Goal: Navigation & Orientation: Find specific page/section

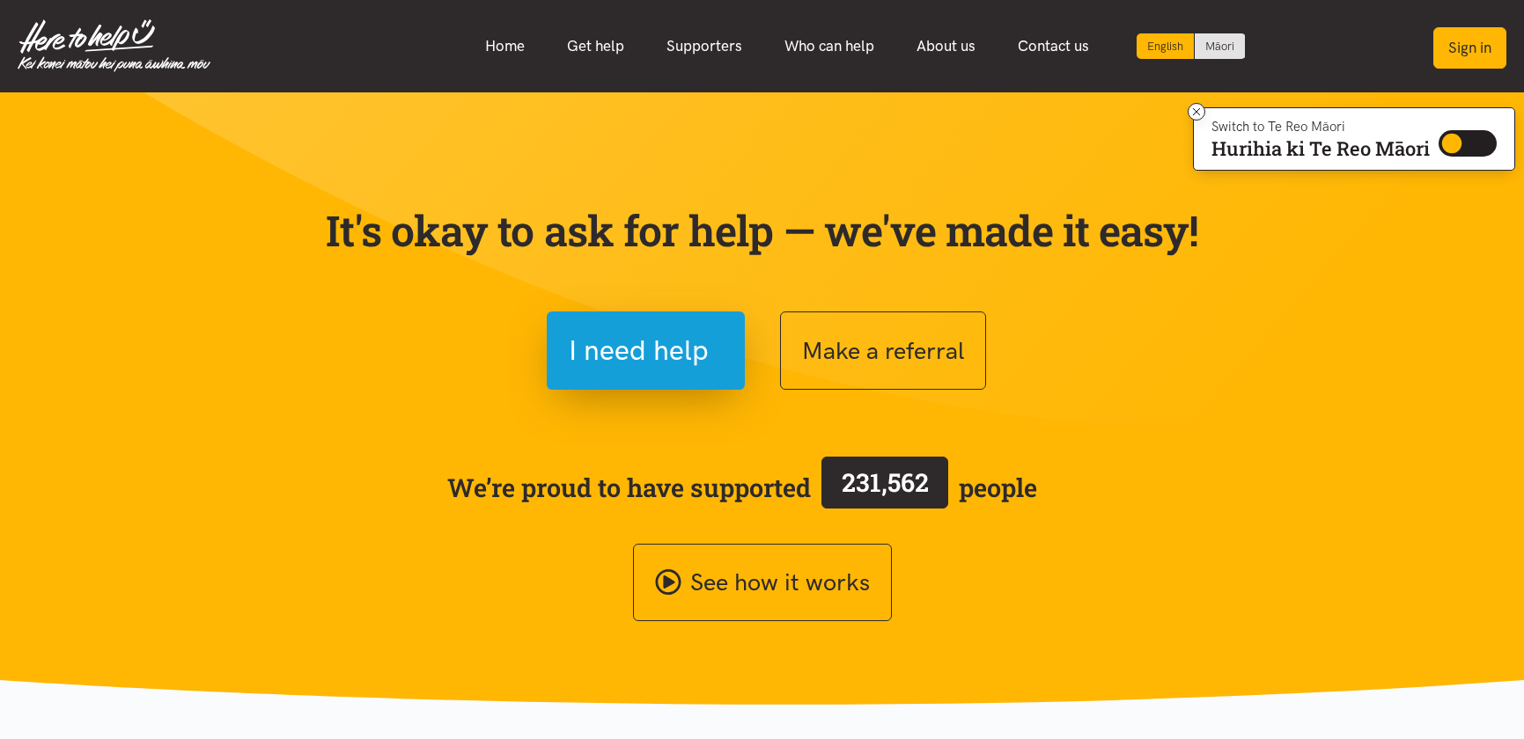
click at [1490, 57] on button "Sign in" at bounding box center [1469, 47] width 73 height 41
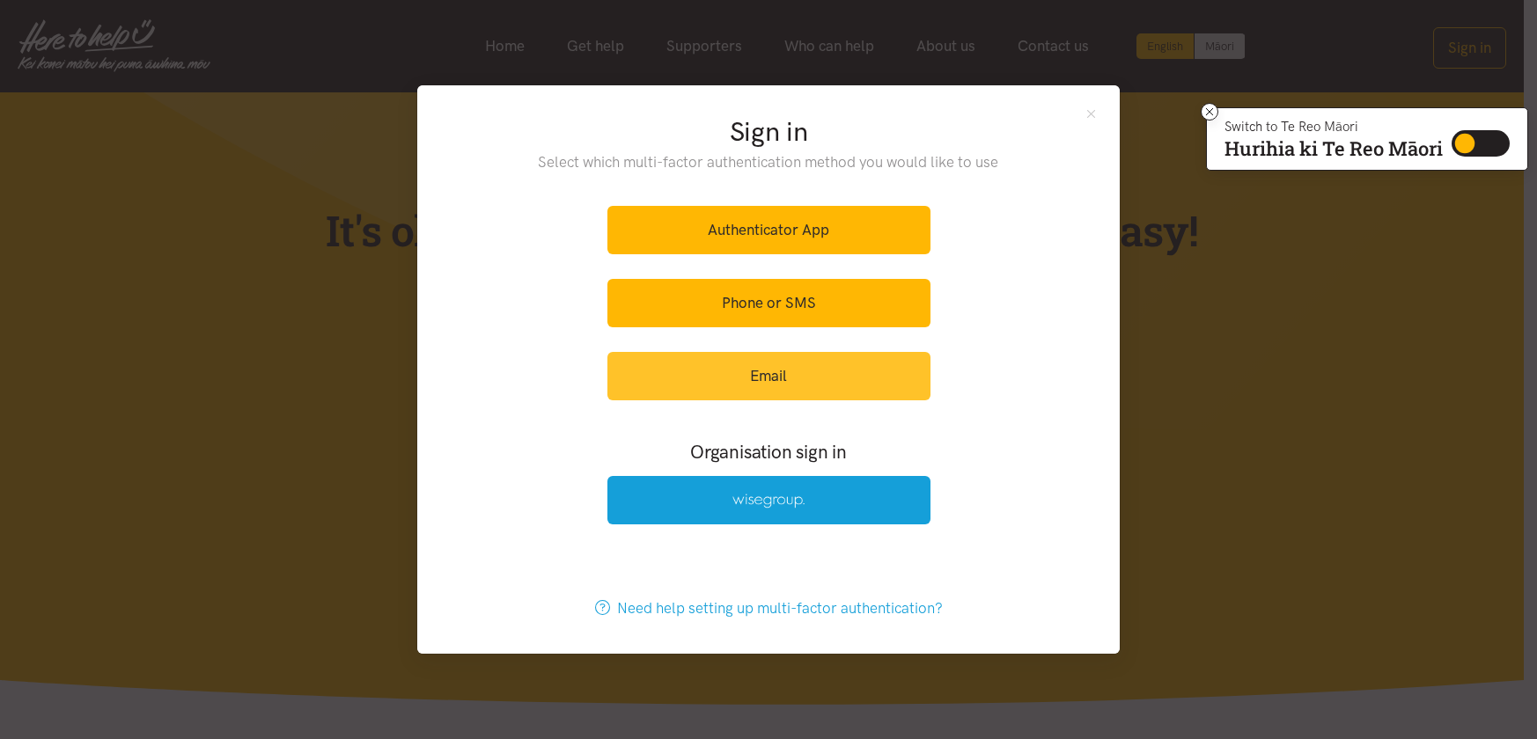
click at [817, 367] on link "Email" at bounding box center [768, 376] width 323 height 48
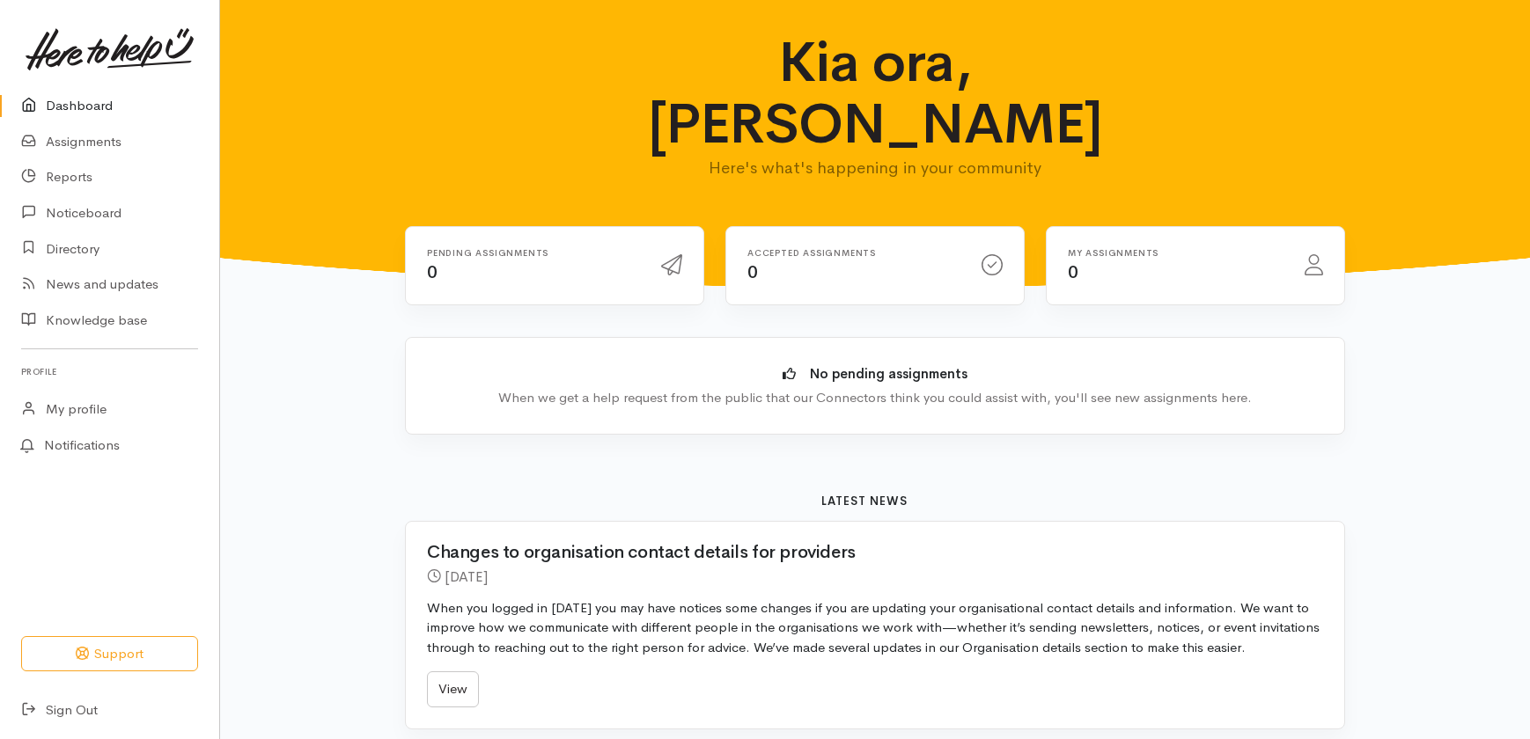
click at [67, 105] on link "Dashboard" at bounding box center [109, 106] width 219 height 36
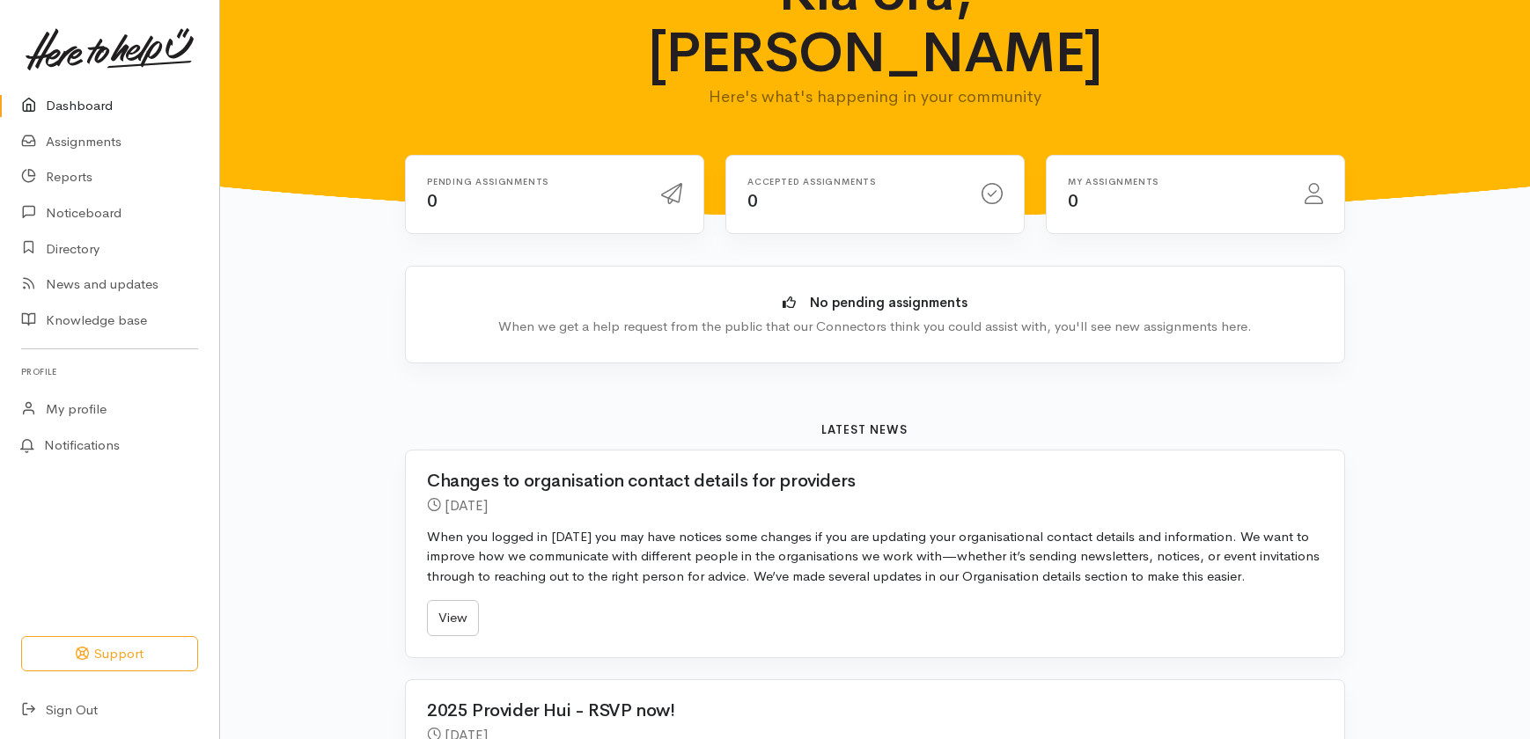
scroll to position [352, 0]
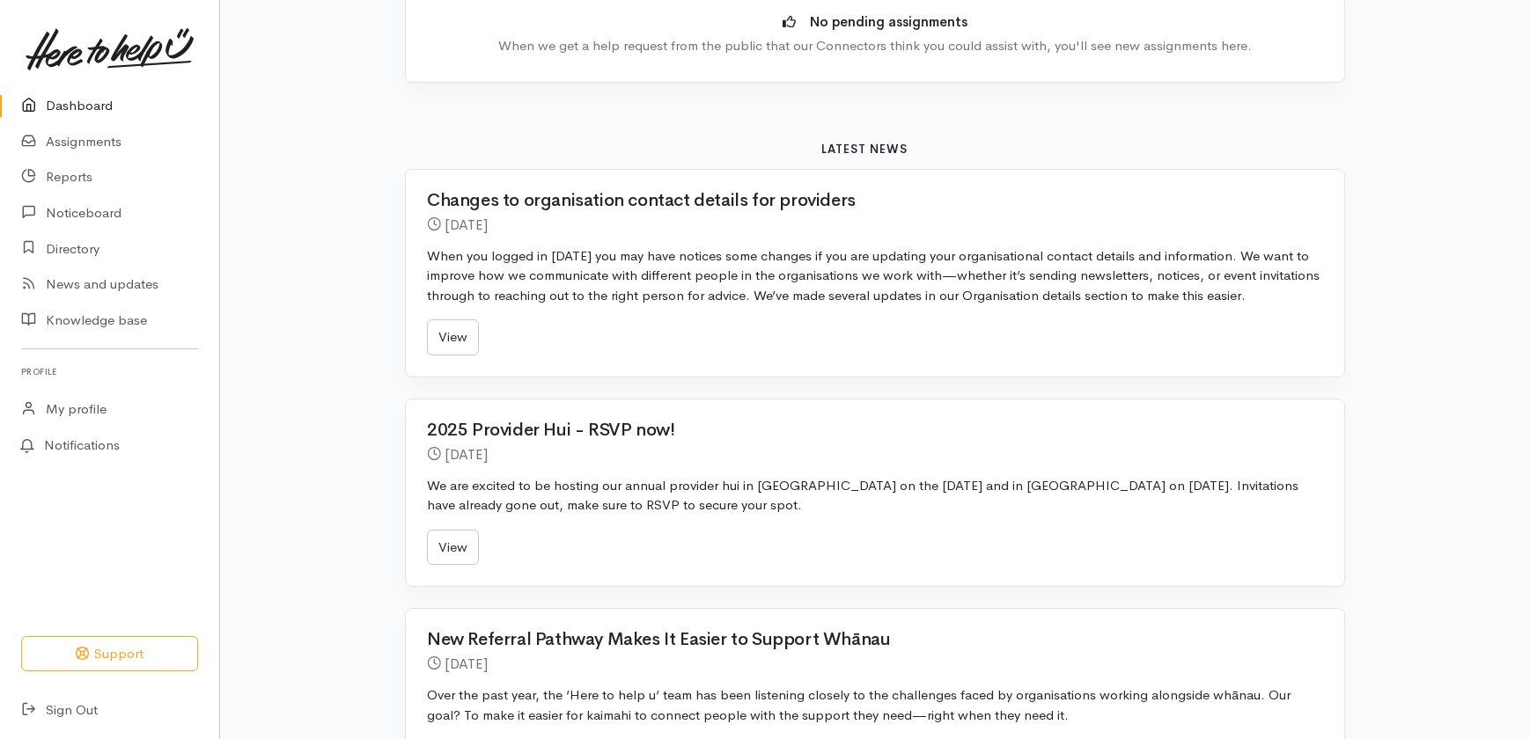
click at [82, 108] on link "Dashboard" at bounding box center [109, 106] width 219 height 36
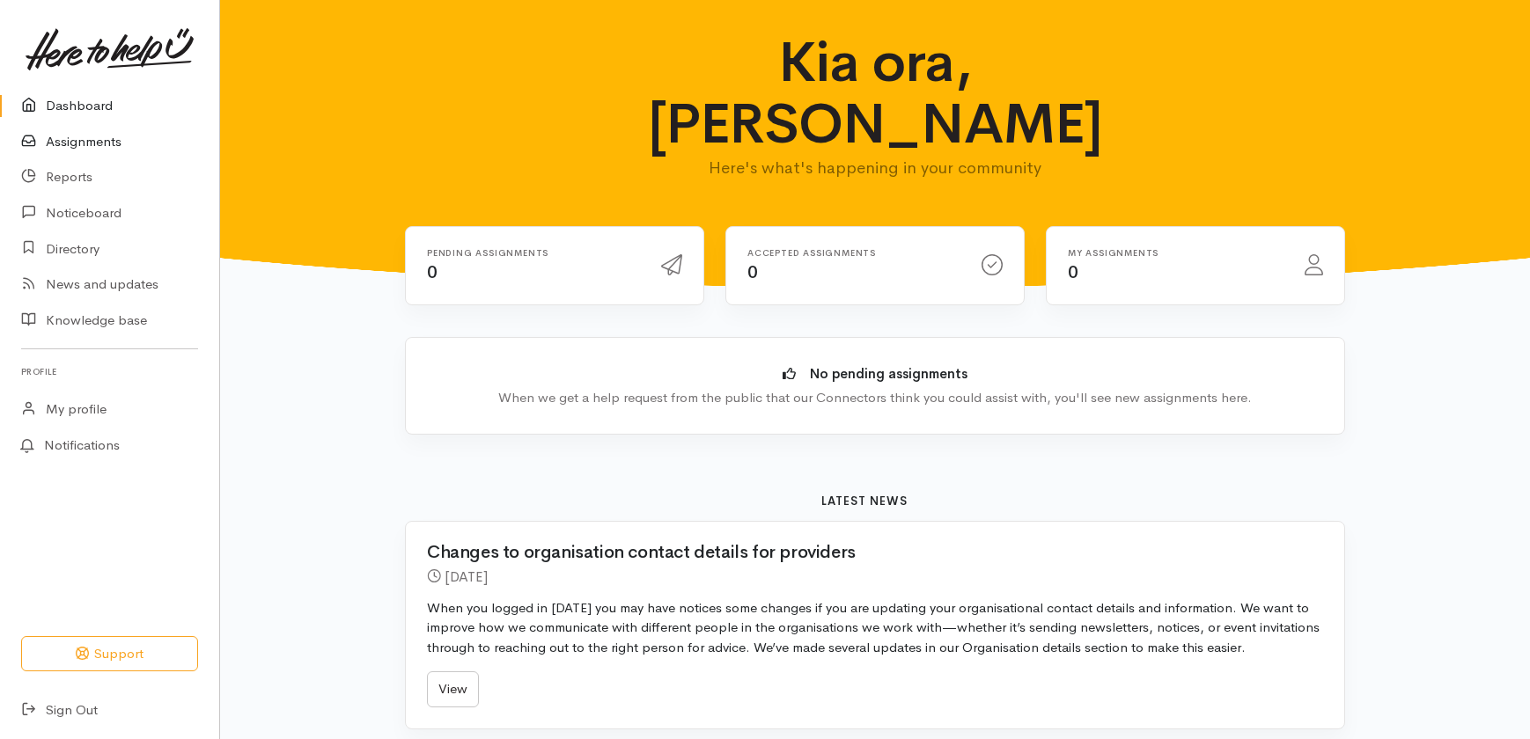
click at [91, 143] on link "Assignments" at bounding box center [109, 142] width 219 height 36
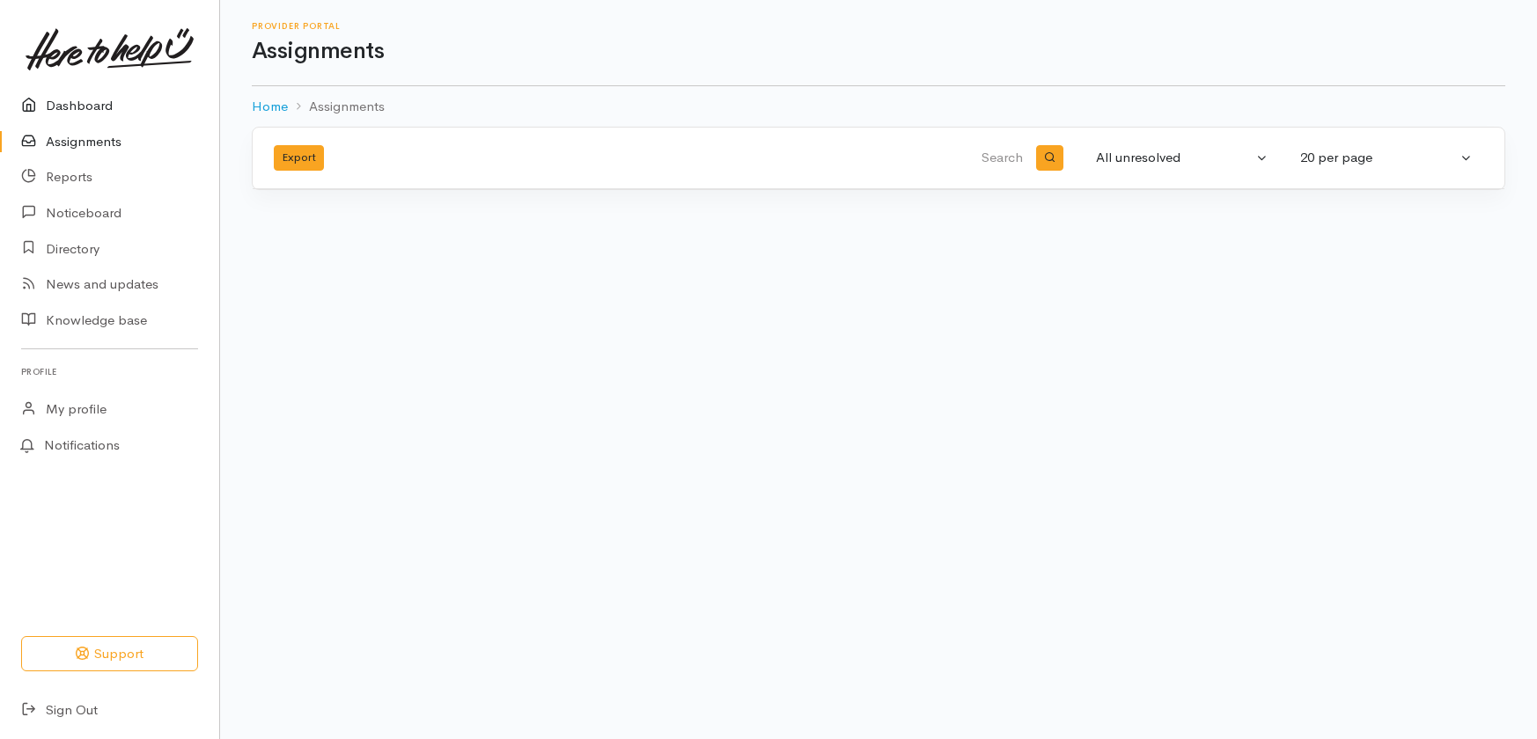
click at [99, 104] on link "Dashboard" at bounding box center [109, 106] width 219 height 36
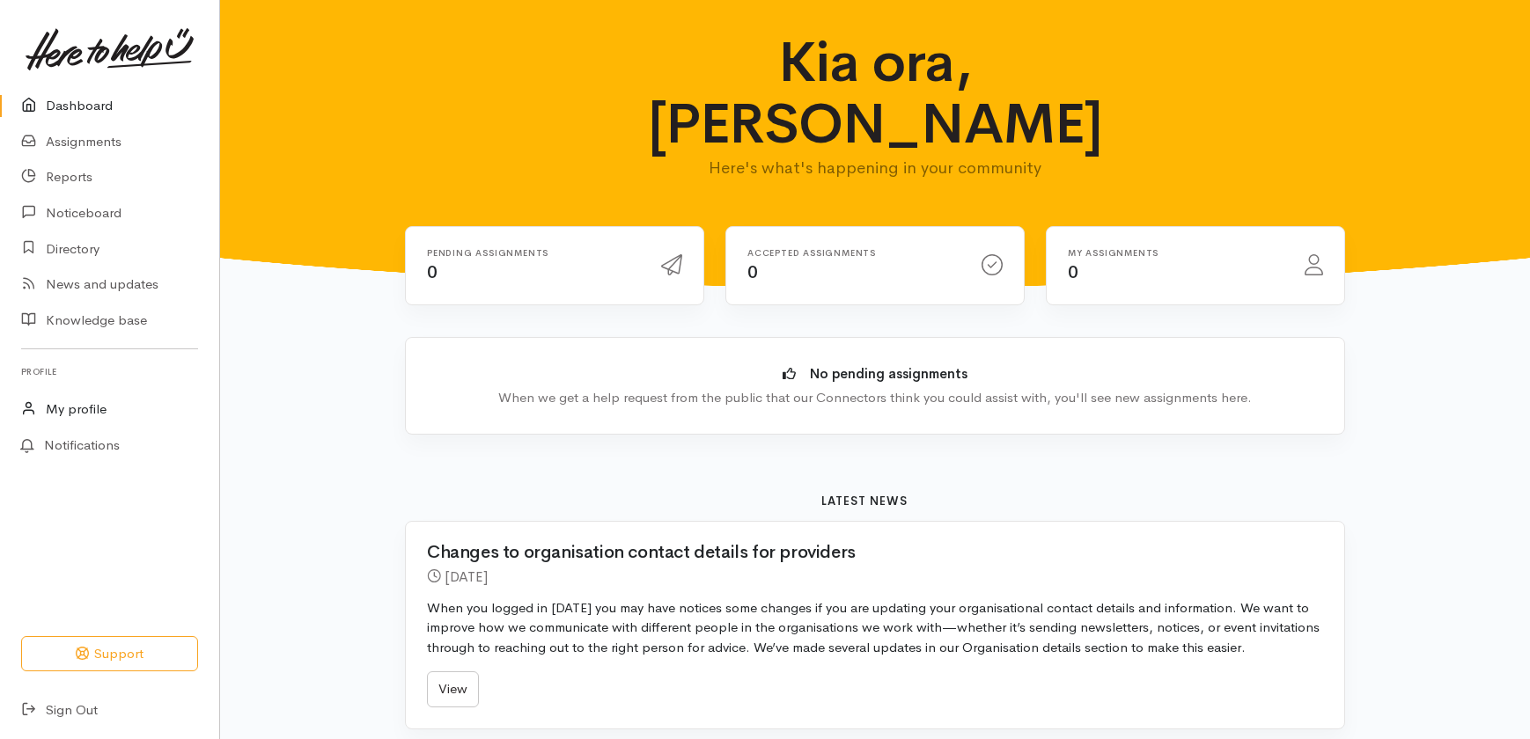
click at [71, 408] on link "My profile" at bounding box center [109, 410] width 219 height 36
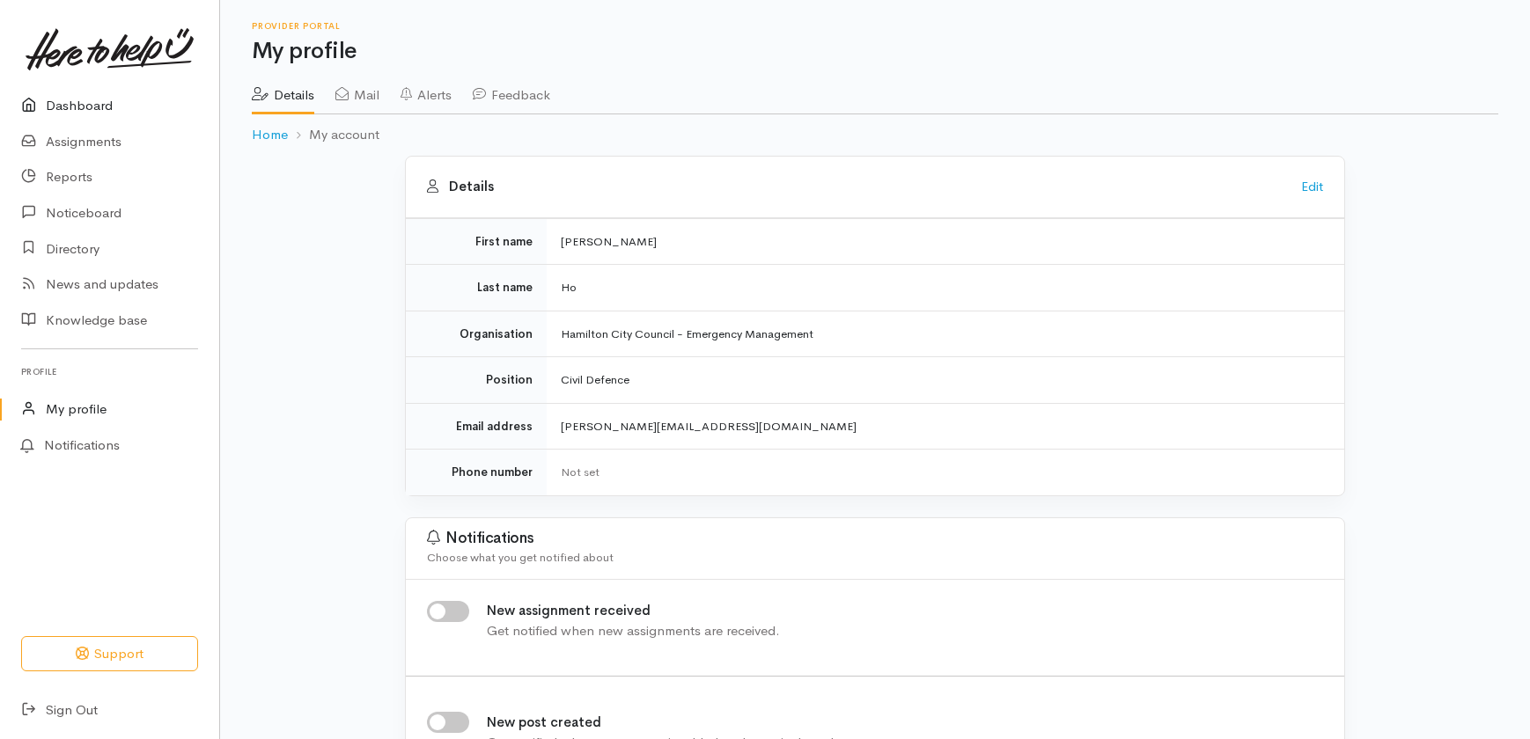
click at [88, 110] on link "Dashboard" at bounding box center [109, 106] width 219 height 36
